Goal: Check status: Verify the current state of an ongoing process or item

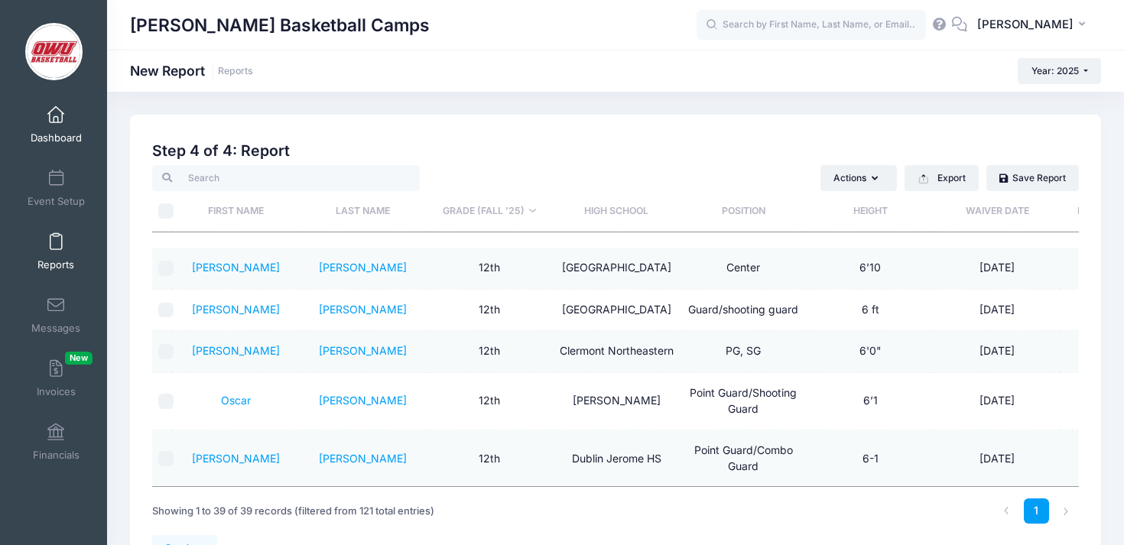
click at [67, 117] on link "Dashboard" at bounding box center [56, 125] width 73 height 54
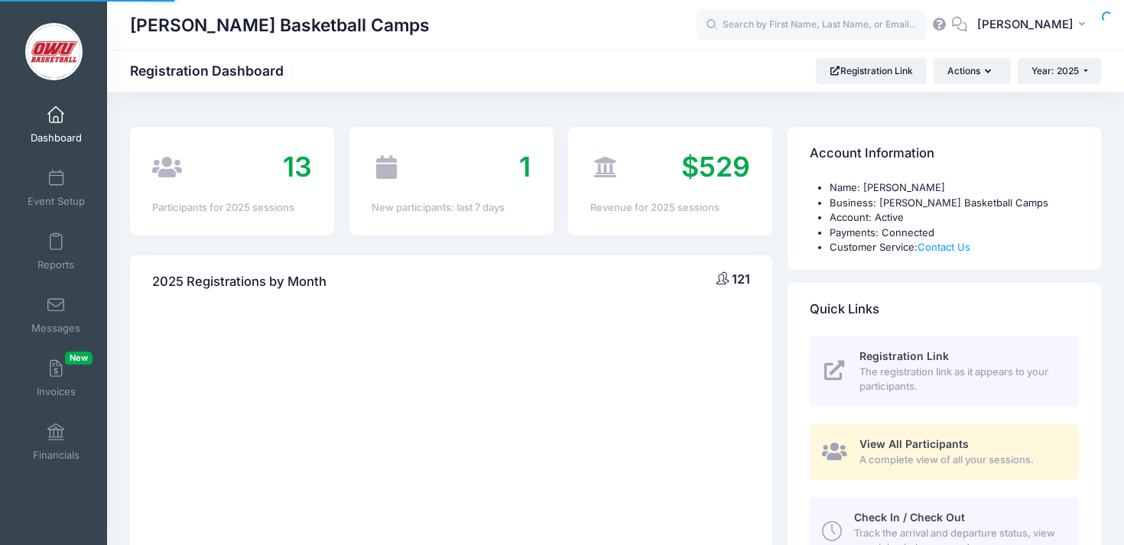
select select
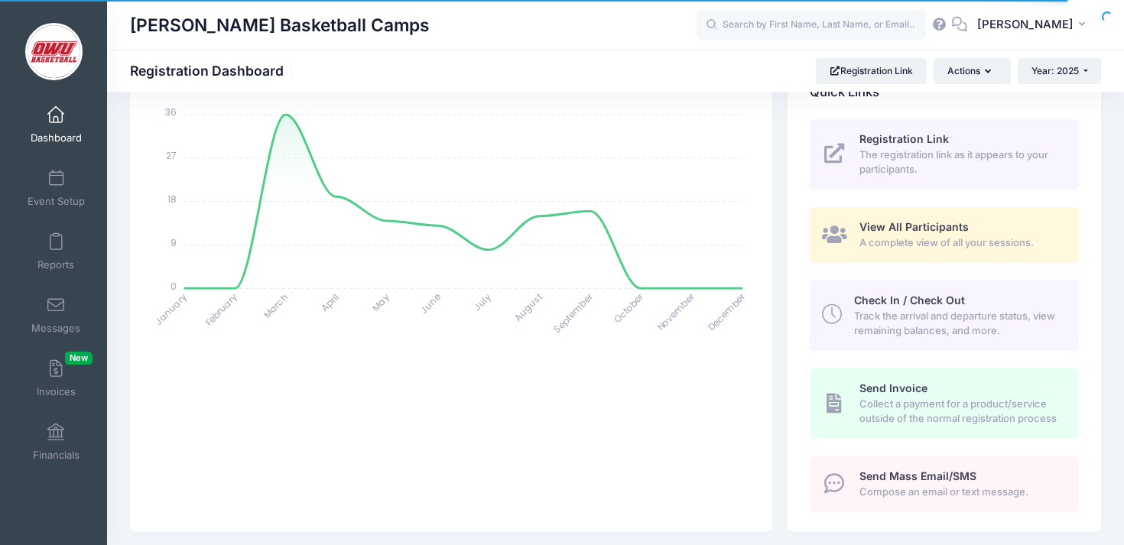
scroll to position [593, 0]
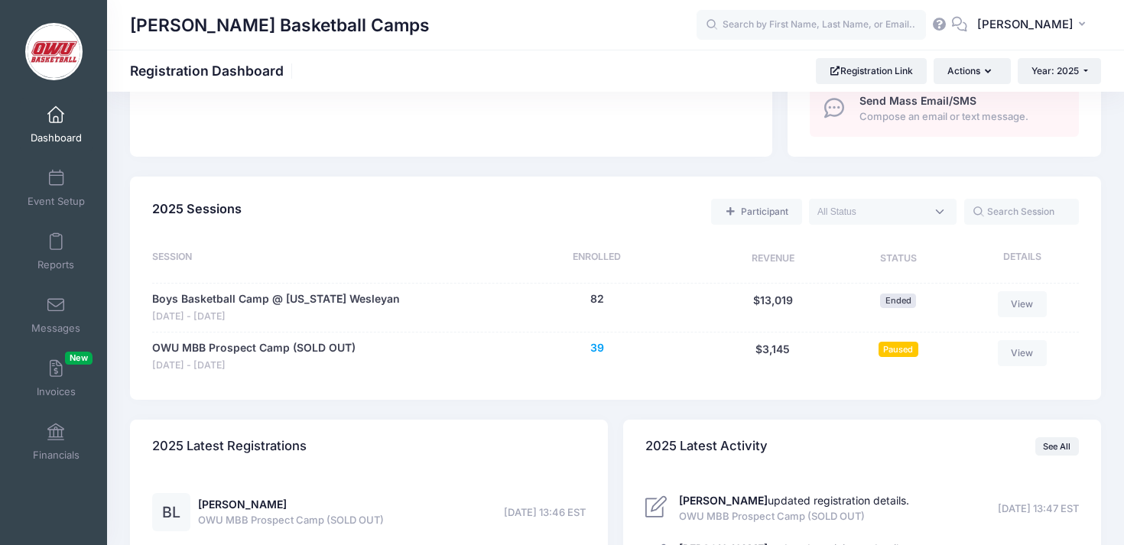
click at [600, 350] on button "39" at bounding box center [597, 348] width 14 height 16
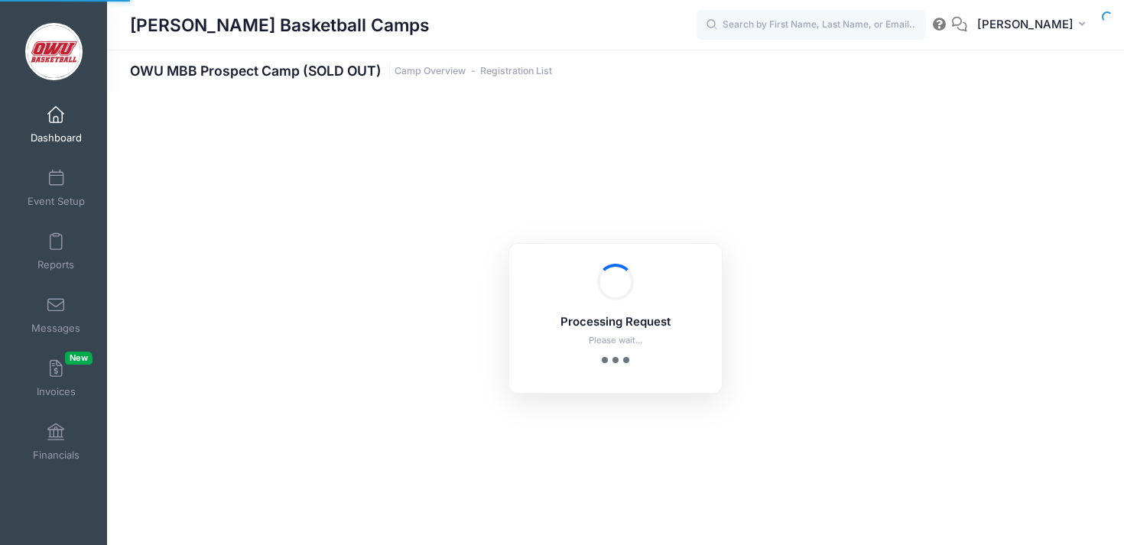
select select "10"
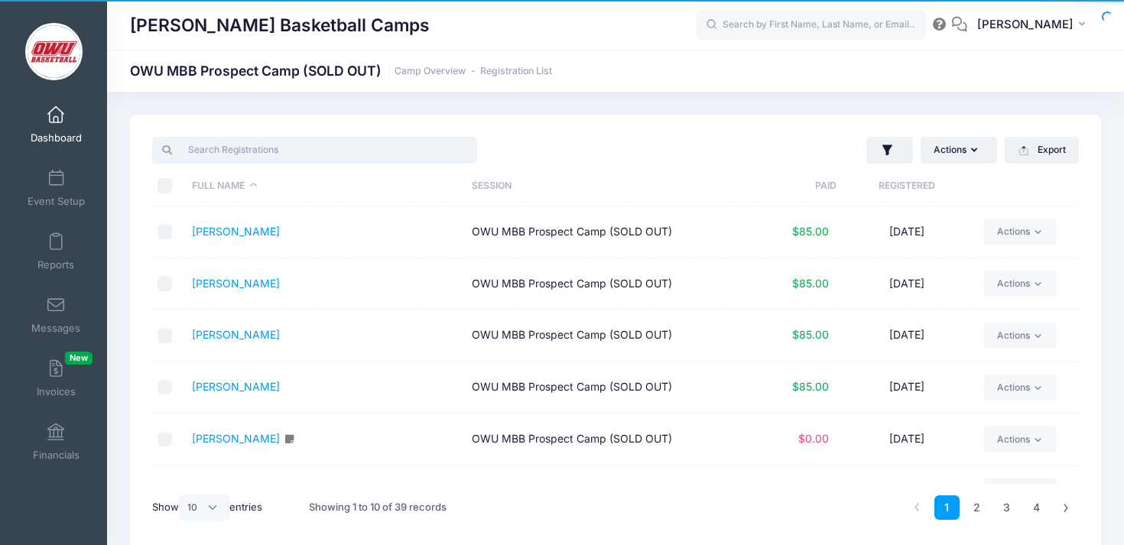
click at [267, 148] on input "search" at bounding box center [314, 150] width 325 height 26
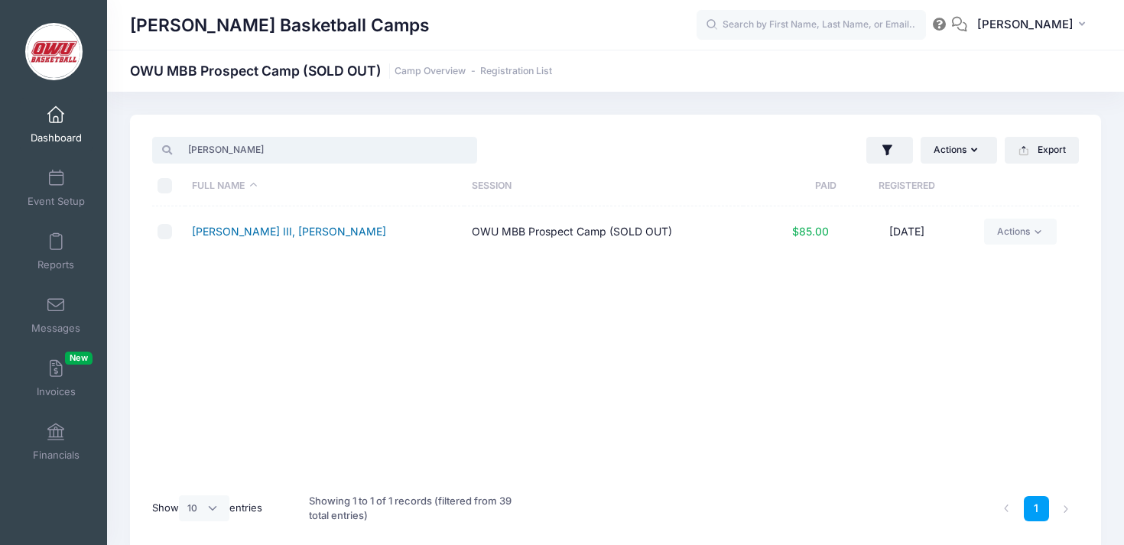
type input "harris"
click at [256, 231] on link "Harris III, Kevin" at bounding box center [289, 231] width 194 height 13
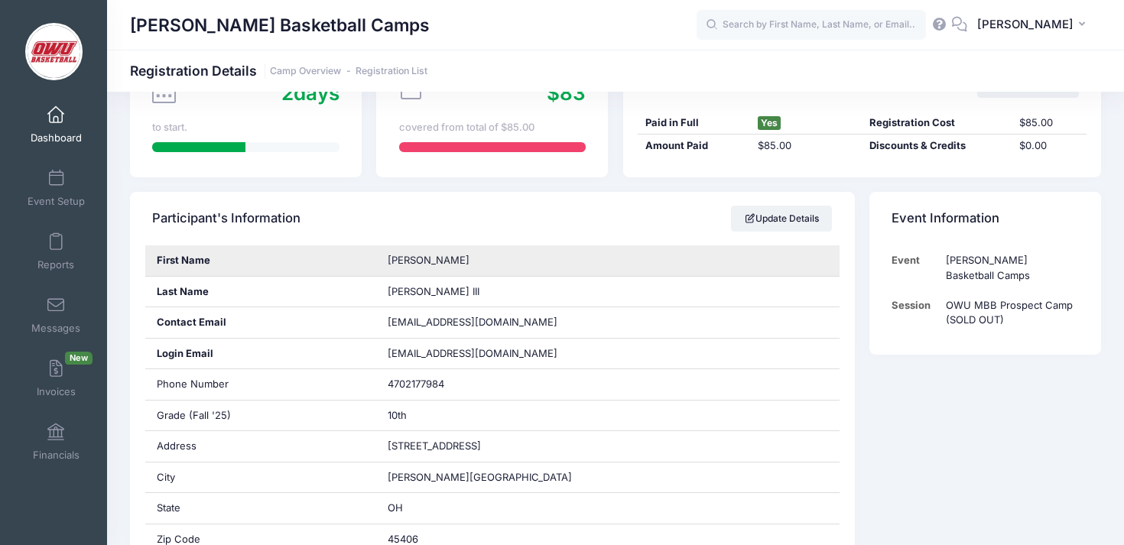
scroll to position [317, 0]
